Goal: Task Accomplishment & Management: Use online tool/utility

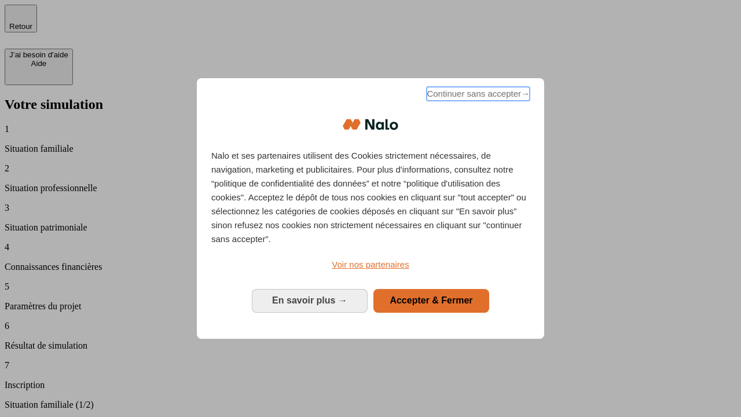
click at [477, 96] on span "Continuer sans accepter →" at bounding box center [478, 94] width 103 height 14
